Goal: Task Accomplishment & Management: Manage account settings

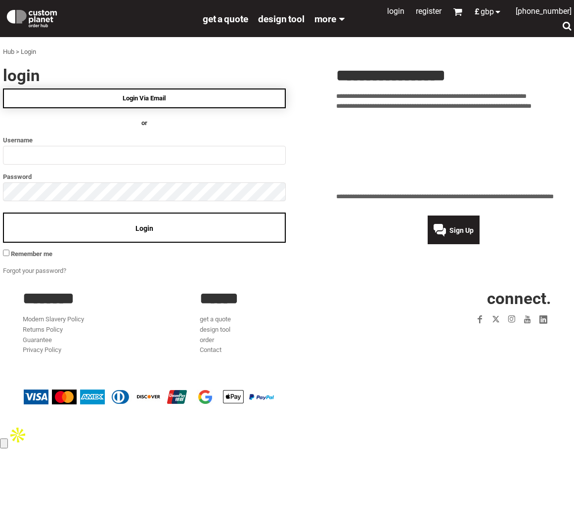
click at [180, 99] on link "Login Via Email" at bounding box center [144, 99] width 283 height 20
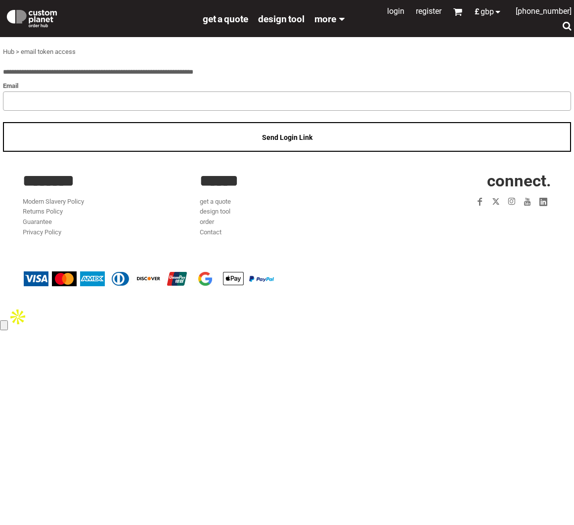
click at [172, 110] on input "email" at bounding box center [287, 101] width 568 height 19
type input "**********"
click at [203, 151] on div "Send Login Link" at bounding box center [287, 137] width 568 height 30
